Goal: Information Seeking & Learning: Learn about a topic

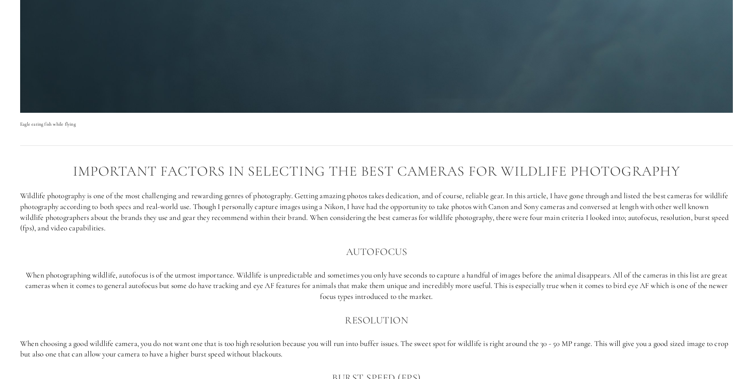
scroll to position [534, 0]
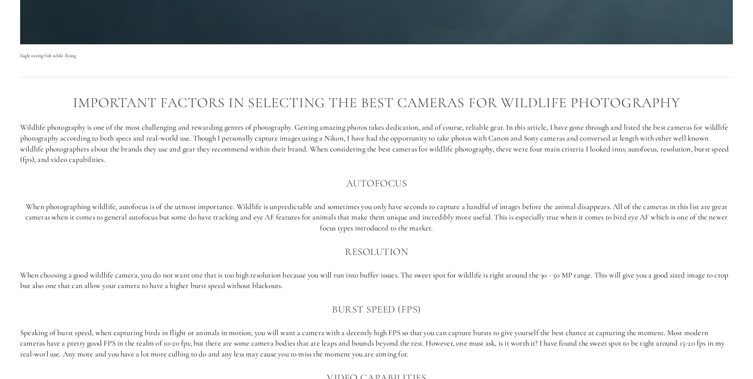
click at [439, 128] on p "Wildlife photography is one of the most challenging and rewarding genres of pho…" at bounding box center [376, 143] width 712 height 43
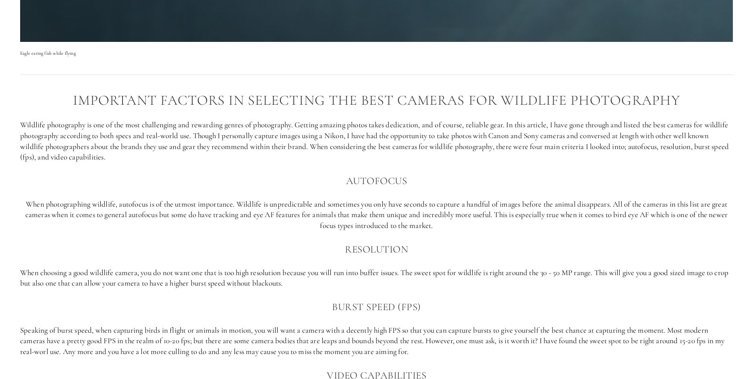
scroll to position [657, 0]
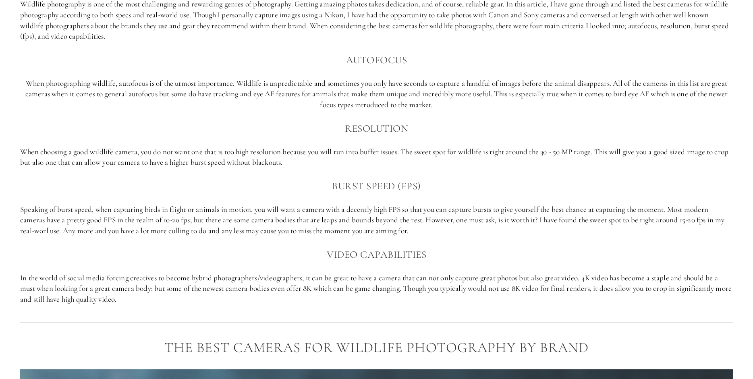
click at [382, 147] on p "When choosing a good wildlife camera, you do not want one that is too high reso…" at bounding box center [376, 157] width 712 height 21
click at [402, 150] on p "When choosing a good wildlife camera, you do not want one that is too high reso…" at bounding box center [376, 157] width 712 height 21
click at [489, 152] on p "When choosing a good wildlife camera, you do not want one that is too high reso…" at bounding box center [376, 157] width 712 height 21
click at [696, 147] on p "When choosing a good wildlife camera, you do not want one that is too high reso…" at bounding box center [376, 157] width 712 height 21
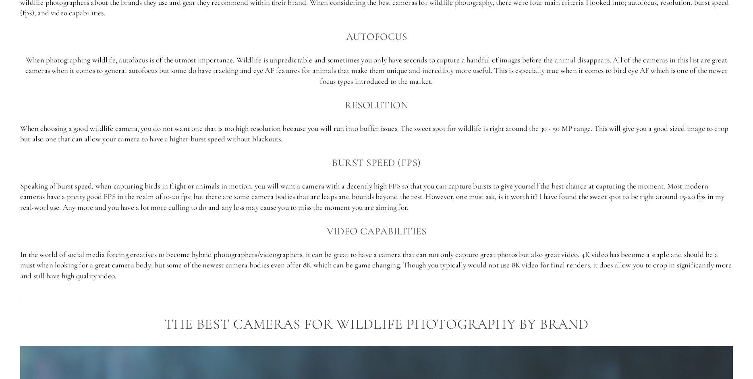
scroll to position [698, 0]
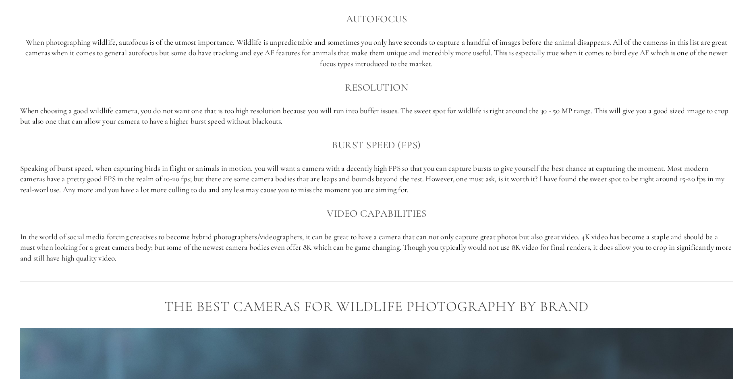
click at [158, 178] on p "Speaking of burst speed, when capturing birds in flight or animals in motion, y…" at bounding box center [376, 179] width 712 height 32
click at [298, 178] on p "Speaking of burst speed, when capturing birds in flight or animals in motion, y…" at bounding box center [376, 179] width 712 height 32
click at [426, 181] on p "Speaking of burst speed, when capturing birds in flight or animals in motion, y…" at bounding box center [376, 179] width 712 height 32
click at [686, 175] on p "Speaking of burst speed, when capturing birds in flight or animals in motion, y…" at bounding box center [376, 179] width 712 height 32
click at [74, 188] on p "Speaking of burst speed, when capturing birds in flight or animals in motion, y…" at bounding box center [376, 179] width 712 height 32
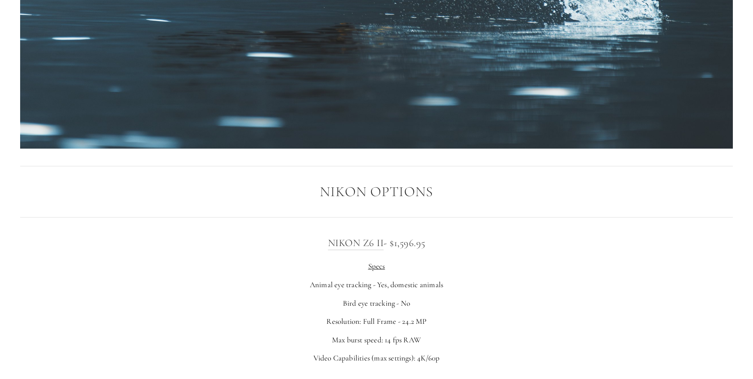
scroll to position [1314, 0]
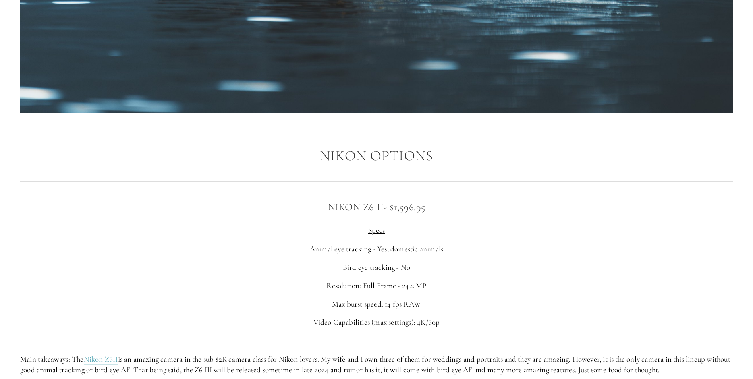
click at [569, 221] on div "Nikon Z6 II - $1,596.95 Specs Animal eye tracking - Yes, domestic animals Bird …" at bounding box center [376, 287] width 712 height 176
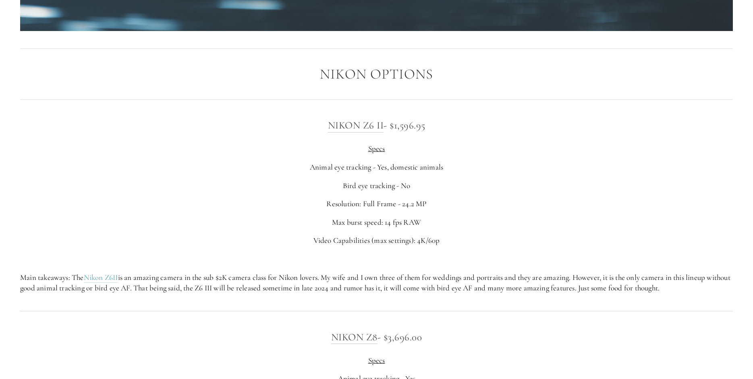
scroll to position [1396, 0]
click at [475, 167] on p "Animal eye tracking - Yes, domestic animals" at bounding box center [376, 166] width 712 height 11
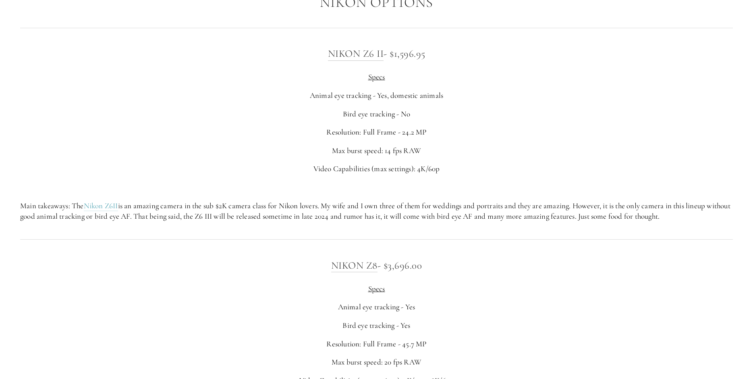
scroll to position [1479, 0]
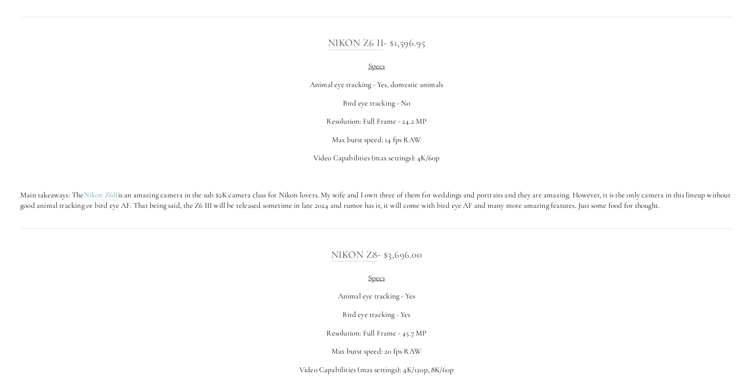
click at [180, 197] on p "Main takeaways: The Nikon Z6II is an amazing camera in the sub $2K camera class…" at bounding box center [376, 200] width 712 height 21
click at [250, 196] on p "Main takeaways: The Nikon Z6II is an amazing camera in the sub $2K camera class…" at bounding box center [376, 200] width 712 height 21
click at [298, 196] on p "Main takeaways: The Nikon Z6II is an amazing camera in the sub $2K camera class…" at bounding box center [376, 200] width 712 height 21
click at [439, 198] on p "Main takeaways: The Nikon Z6II is an amazing camera in the sub $2K camera class…" at bounding box center [376, 200] width 712 height 21
click at [603, 202] on p "Main takeaways: The Nikon Z6II is an amazing camera in the sub $2K camera class…" at bounding box center [376, 200] width 712 height 21
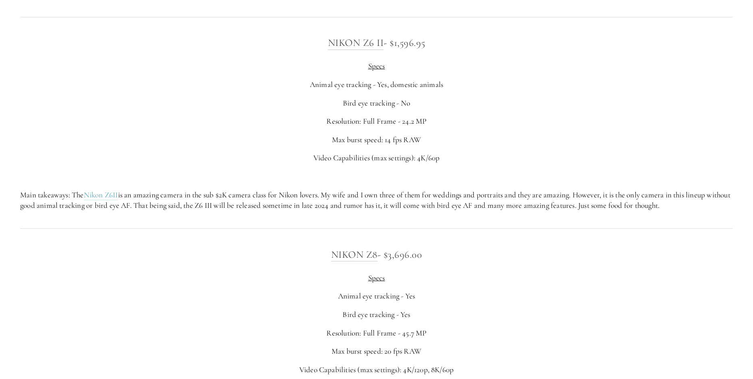
click at [58, 209] on p "Main takeaways: The Nikon Z6II is an amazing camera in the sub $2K camera class…" at bounding box center [376, 200] width 712 height 21
click at [168, 207] on p "Main takeaways: The Nikon Z6II is an amazing camera in the sub $2K camera class…" at bounding box center [376, 200] width 712 height 21
click at [309, 206] on p "Main takeaways: The Nikon Z6II is an amazing camera in the sub $2K camera class…" at bounding box center [376, 200] width 712 height 21
click at [488, 208] on p "Main takeaways: The Nikon Z6II is an amazing camera in the sub $2K camera class…" at bounding box center [376, 200] width 712 height 21
click at [558, 200] on p "Main takeaways: The Nikon Z6II is an amazing camera in the sub $2K camera class…" at bounding box center [376, 200] width 712 height 21
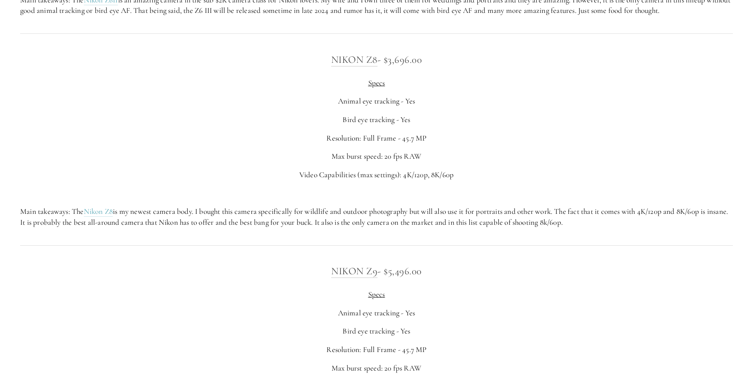
scroll to position [1684, 0]
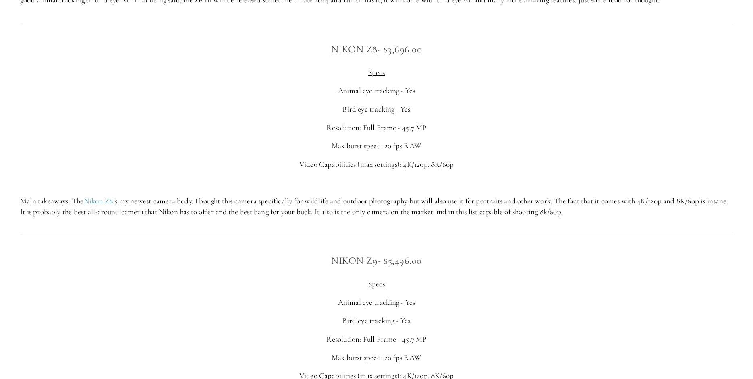
click at [184, 203] on p "Main takeaways: The Nikon Z8 is my newest camera body. I bought this camera spe…" at bounding box center [376, 206] width 712 height 21
click at [403, 200] on p "Main takeaways: The Nikon Z8 is my newest camera body. I bought this camera spe…" at bounding box center [376, 206] width 712 height 21
click at [459, 197] on p "Main takeaways: The Nikon Z8 is my newest camera body. I bought this camera spe…" at bounding box center [376, 206] width 712 height 21
click at [602, 211] on p "Main takeaways: The Nikon Z8 is my newest camera body. I bought this camera spe…" at bounding box center [376, 206] width 712 height 21
click at [647, 195] on div "Nikon Z8 - $3,696.00 Specs Animal eye tracking - Yes Bird eye tracking - Yes Re…" at bounding box center [376, 129] width 712 height 176
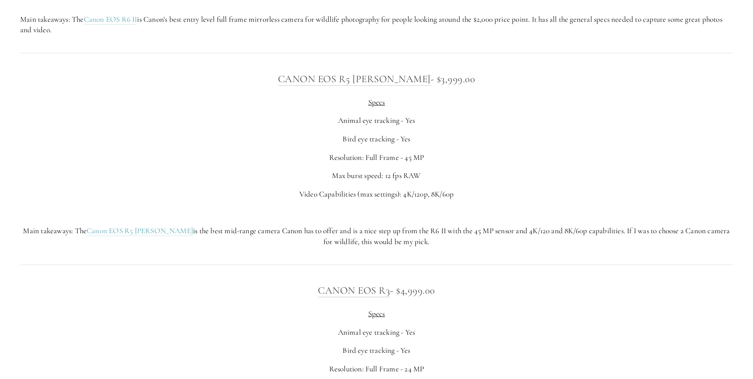
scroll to position [3039, 0]
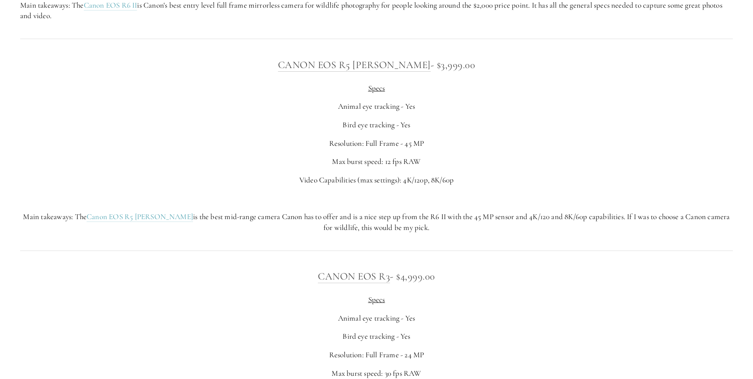
click at [242, 215] on p "Main takeaways: The Canon EOS R5 [PERSON_NAME] is the best mid-range camera Can…" at bounding box center [376, 221] width 712 height 21
click at [345, 214] on p "Main takeaways: The Canon EOS R5 [PERSON_NAME] is the best mid-range camera Can…" at bounding box center [376, 221] width 712 height 21
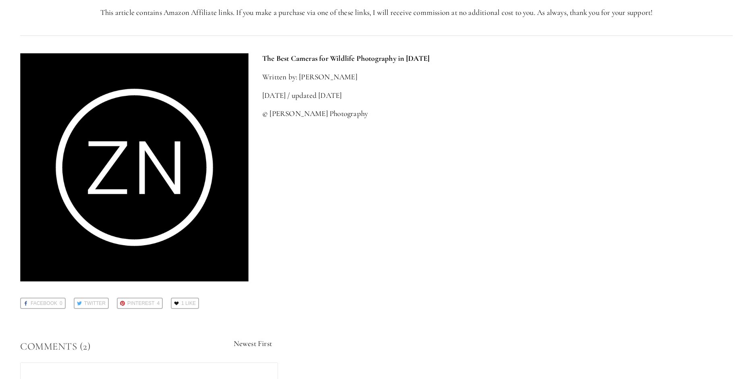
scroll to position [3697, 0]
